Goal: Information Seeking & Learning: Check status

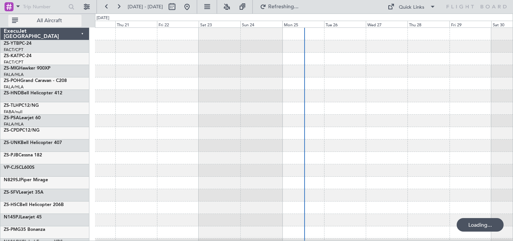
click at [48, 23] on span "All Aircraft" at bounding box center [50, 20] width 60 height 5
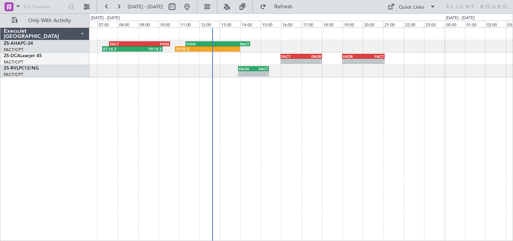
click at [307, 97] on div "07:16 Z 10:13 Z FACT 07:35 Z FVFA 10:35 Z 10:50 Z - FVFA 11:20 Z FACT 14:30 Z -…" at bounding box center [301, 133] width 424 height 213
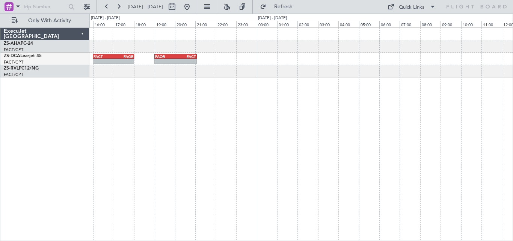
click at [184, 156] on div "10:50 Z - FVFA 11:20 Z FACT 14:30 Z - - FACT 16:00 Z FAOR 18:00 Z - - FAOR 19:0…" at bounding box center [301, 133] width 424 height 213
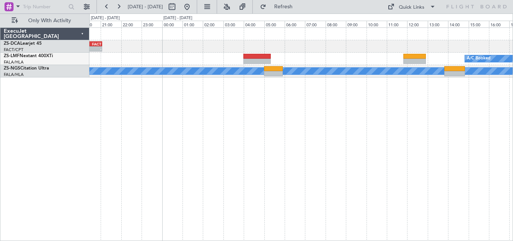
click at [164, 155] on div "- - FAOR 19:00 Z FACT 21:05 Z FACT 16:00 Z FAOR 18:00 Z - - A/C Booked A/C Book…" at bounding box center [301, 133] width 424 height 213
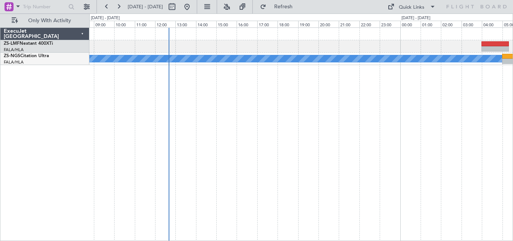
click at [513, 132] on div "A/C Booked A/C Booked A/C Booked A/C Booked A/C Booked A/C Booked ExecuJet Sout…" at bounding box center [256, 127] width 513 height 227
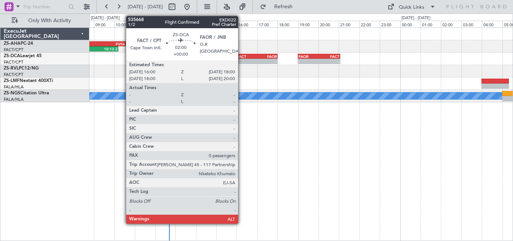
click at [242, 58] on div "FACT 16:00 Z FAOR 18:00 Z" at bounding box center [256, 56] width 41 height 5
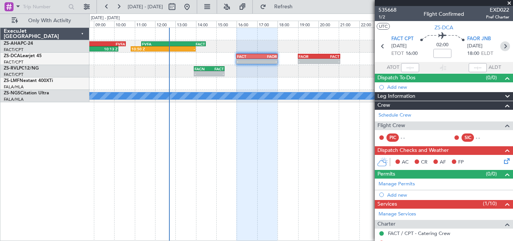
click at [502, 47] on icon at bounding box center [505, 46] width 10 height 10
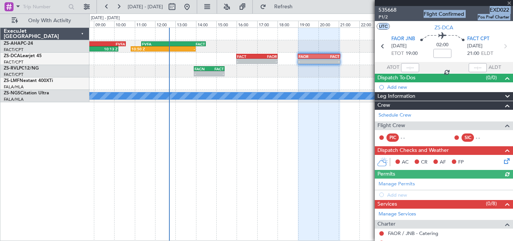
drag, startPoint x: 511, startPoint y: 32, endPoint x: 512, endPoint y: 239, distance: 207.8
click at [511, 240] on html "25 Aug 2025 - 26 Aug 2025 Refresh Quick Links Only With Activity 07:16 Z 10:13 …" at bounding box center [256, 120] width 513 height 241
click at [344, 75] on div "- - FACN 13:55 Z FACT 15:25 Z" at bounding box center [300, 71] width 423 height 12
click at [349, 70] on div "- - FACN 13:55 Z FACT 15:25 Z" at bounding box center [300, 71] width 423 height 12
click at [511, 3] on span at bounding box center [510, 3] width 8 height 7
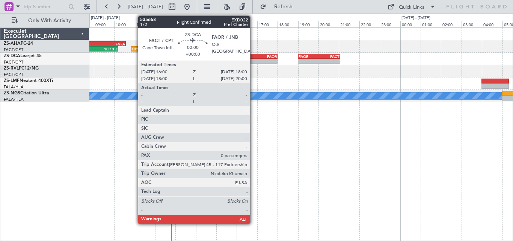
click at [254, 54] on div "FACT" at bounding box center [247, 56] width 20 height 5
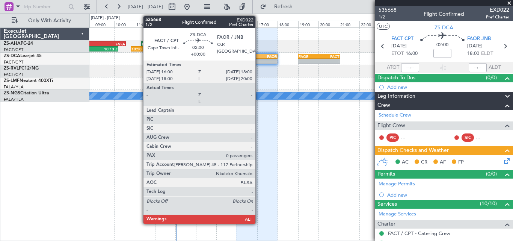
click at [259, 59] on div "-" at bounding box center [267, 61] width 20 height 5
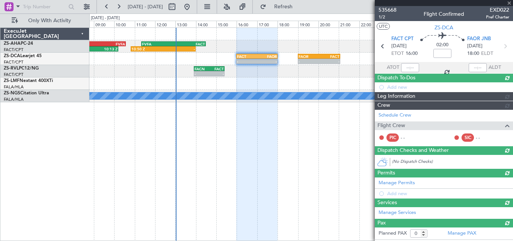
click at [513, 240] on html "25 Aug 2025 - 26 Aug 2025 Refresh Quick Links Only With Activity 07:16 Z 10:13 …" at bounding box center [256, 120] width 513 height 241
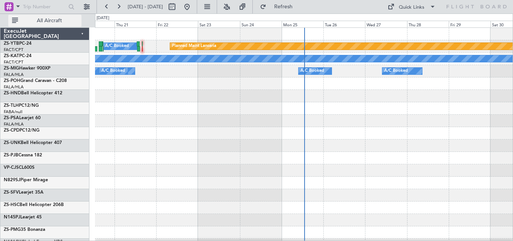
click at [45, 18] on span "All Aircraft" at bounding box center [50, 20] width 60 height 5
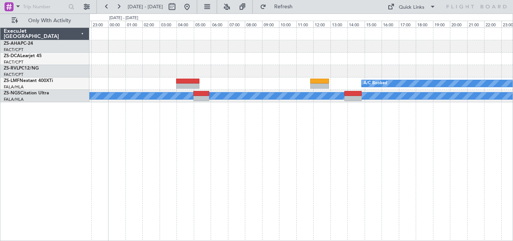
click at [237, 195] on div "- - FAOR 19:00 Z FACT 21:05 Z FACT 16:00 Z FAOR 18:00 Z - - A/C Booked A/C Book…" at bounding box center [301, 133] width 424 height 213
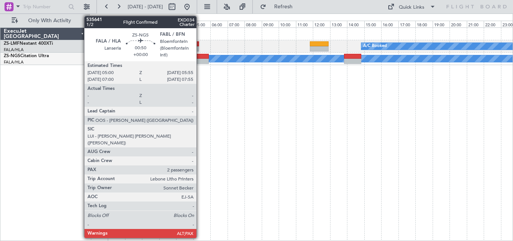
click at [200, 55] on div at bounding box center [201, 56] width 16 height 5
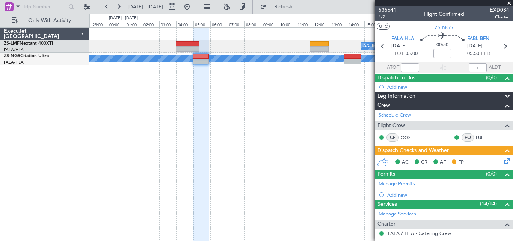
click at [510, 3] on span at bounding box center [510, 3] width 8 height 7
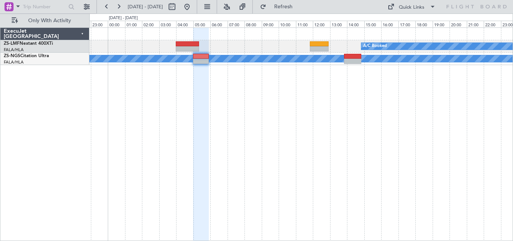
type input "0"
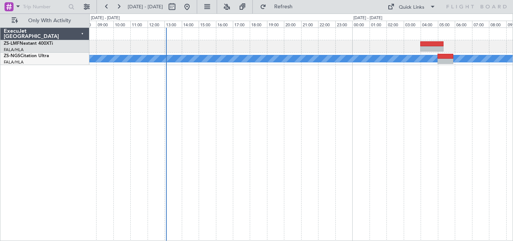
click at [443, 151] on div "A/C Booked A/C Booked A/C Booked A/C Booked A/C Booked A/C Booked A/C Booked" at bounding box center [301, 133] width 424 height 213
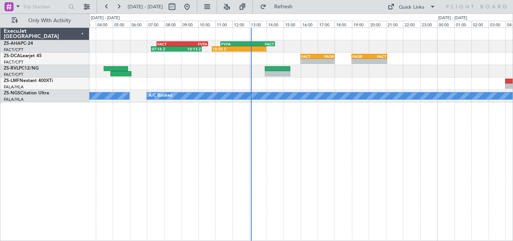
click at [313, 139] on div "07:16 Z 10:13 Z FACT 07:35 Z FVFA 10:35 Z 10:50 Z - FVFA 11:20 Z FACT 14:30 Z -…" at bounding box center [301, 133] width 424 height 213
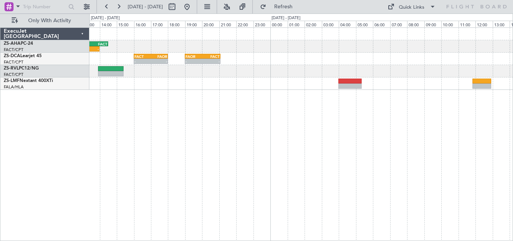
click at [239, 115] on div "10:50 Z - FVFA 11:20 Z FACT 14:30 Z FACT 07:35 Z FVFA 10:35 Z 07:16 Z 10:13 Z -…" at bounding box center [301, 133] width 424 height 213
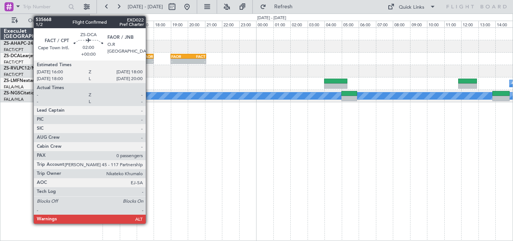
click at [149, 54] on div "FAOR" at bounding box center [144, 56] width 17 height 5
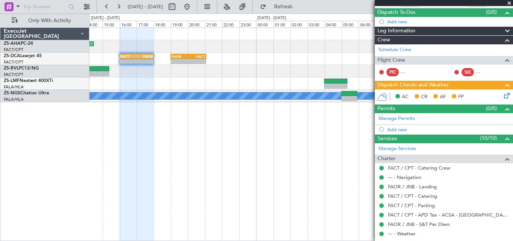
scroll to position [103, 0]
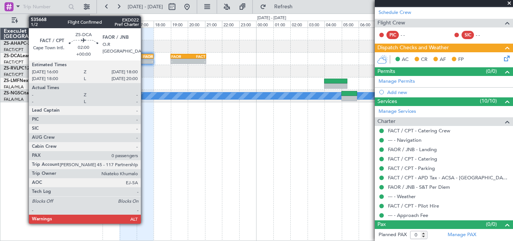
click at [144, 60] on div "-" at bounding box center [144, 61] width 17 height 5
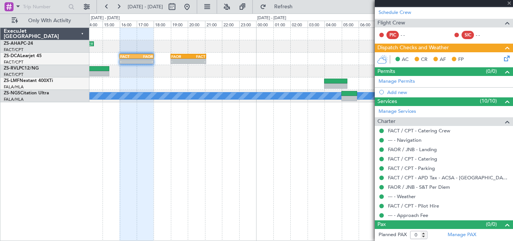
scroll to position [0, 0]
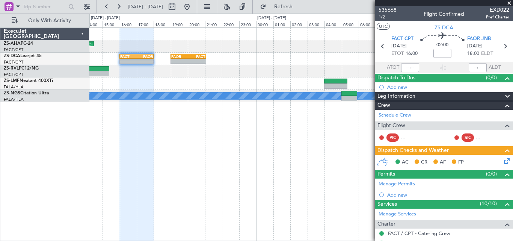
click at [149, 75] on div at bounding box center [300, 71] width 423 height 12
click at [509, 2] on span at bounding box center [510, 3] width 8 height 7
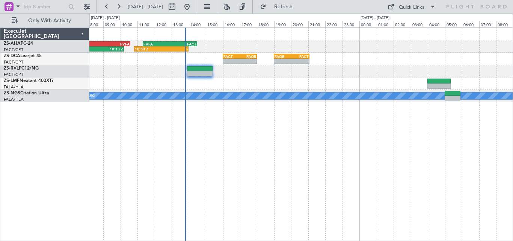
click at [246, 0] on html "[DATE] - [DATE] Refresh Quick Links Only With Activity FVFA 11:20 Z FACT 14:30 …" at bounding box center [256, 120] width 513 height 241
